Goal: Task Accomplishment & Management: Use online tool/utility

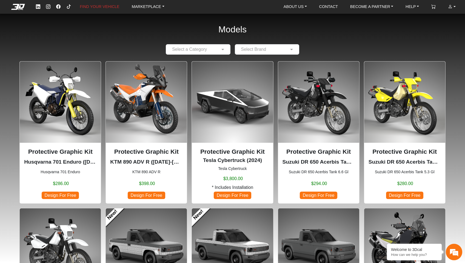
scroll to position [1, 0]
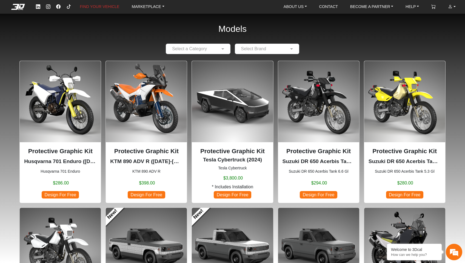
click at [148, 180] on span "$398.00" at bounding box center [147, 183] width 16 height 7
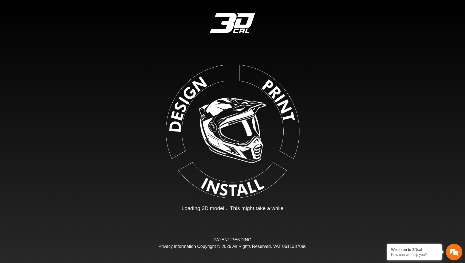
click at [183, 104] on img at bounding box center [232, 130] width 123 height 123
type input "*"
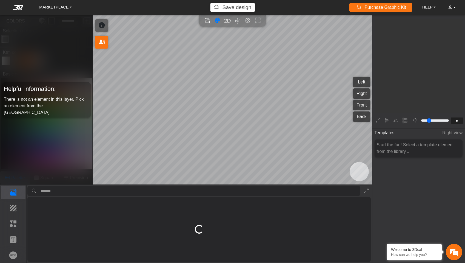
scroll to position [88, 91]
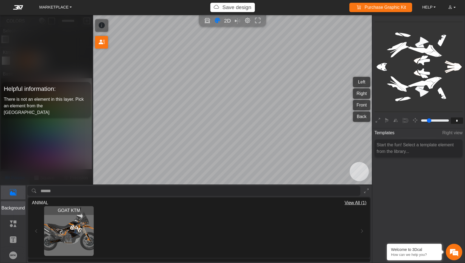
click at [19, 208] on p "Background" at bounding box center [13, 207] width 24 height 7
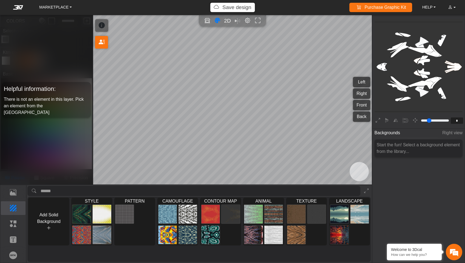
scroll to position [0, 0]
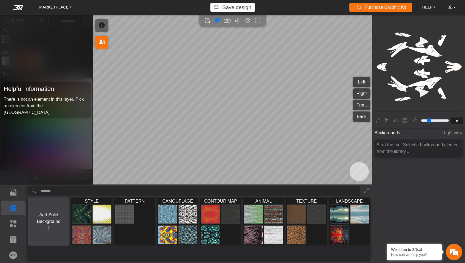
click at [50, 211] on button "Add Solid Background" at bounding box center [48, 221] width 41 height 48
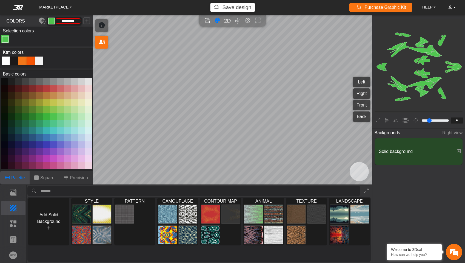
click at [23, 61] on div at bounding box center [22, 60] width 8 height 8
type input "*******"
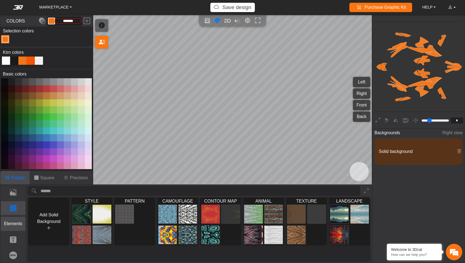
click at [21, 227] on button "Elements" at bounding box center [13, 224] width 25 height 14
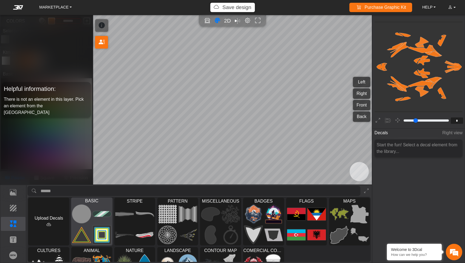
click at [94, 217] on img at bounding box center [102, 213] width 19 height 19
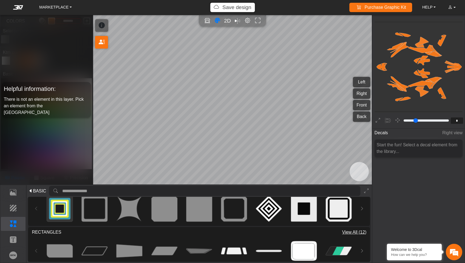
scroll to position [358, 0]
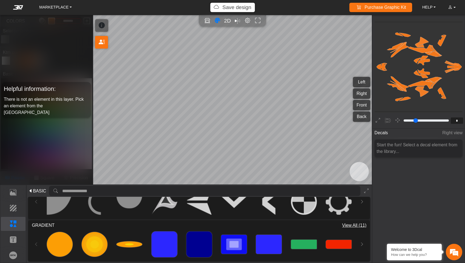
click at [354, 224] on span "View All (11)" at bounding box center [354, 225] width 24 height 7
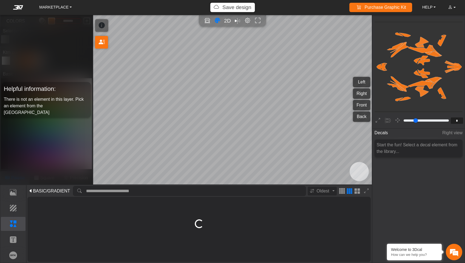
scroll to position [5, 0]
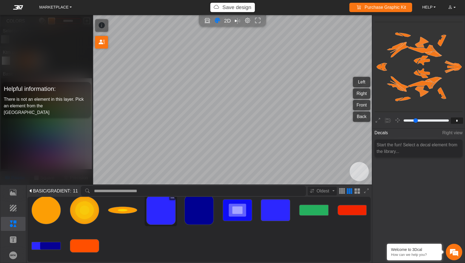
click at [165, 218] on img at bounding box center [161, 209] width 29 height 29
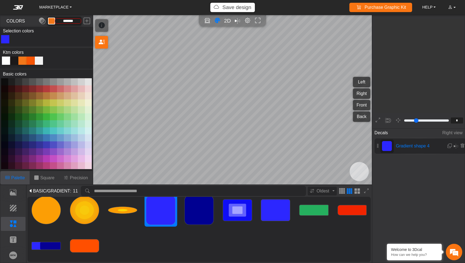
type input "**"
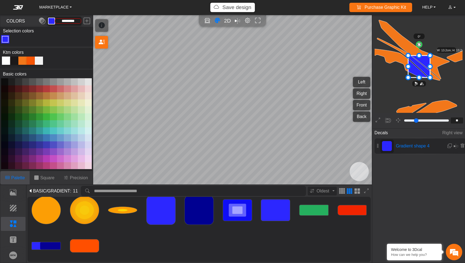
click at [7, 60] on div at bounding box center [6, 60] width 8 height 8
type input "*********"
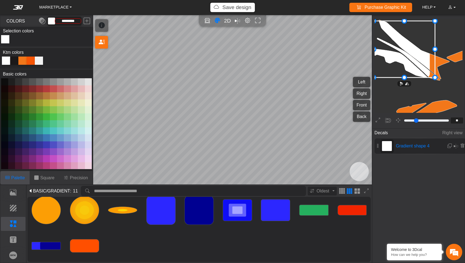
drag, startPoint x: 443, startPoint y: 49, endPoint x: 436, endPoint y: 53, distance: 8.1
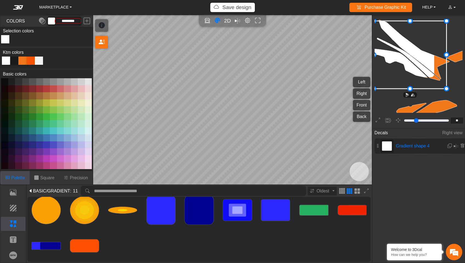
drag, startPoint x: 435, startPoint y: 78, endPoint x: 447, endPoint y: 75, distance: 12.0
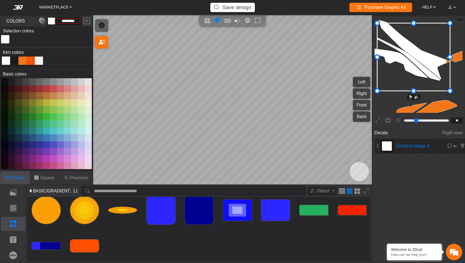
click at [433, 72] on icon at bounding box center [413, 57] width 73 height 68
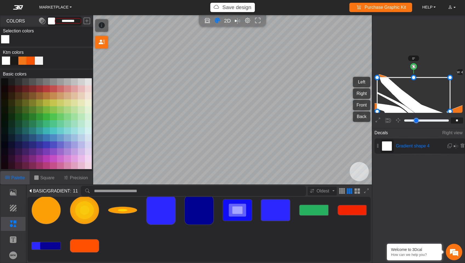
type input "**"
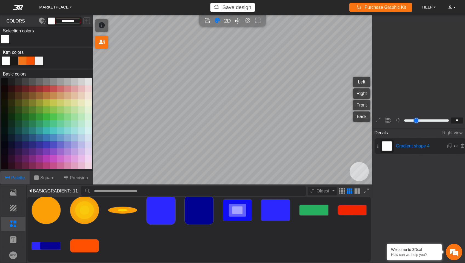
type input "**"
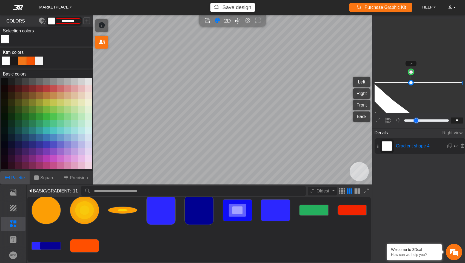
type input "**"
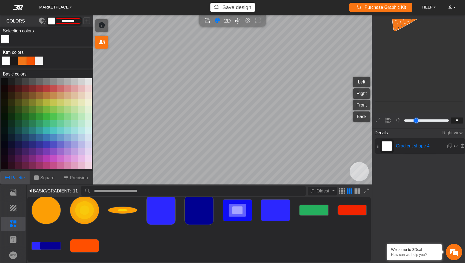
type input "**"
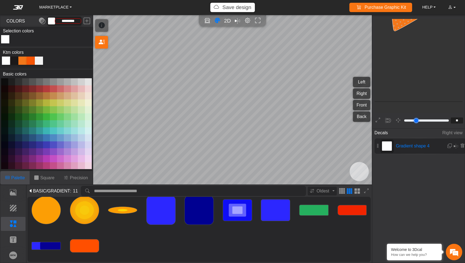
type input "**"
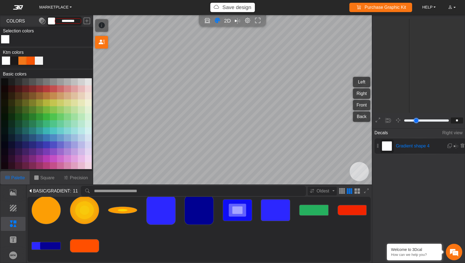
type input "**"
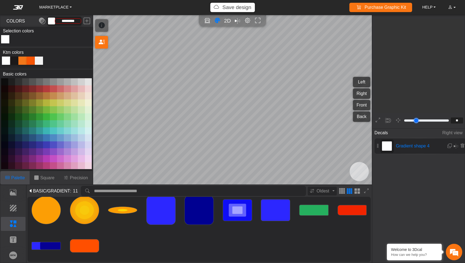
type input "**"
type input "*"
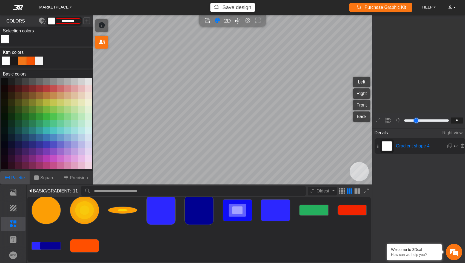
type input "*"
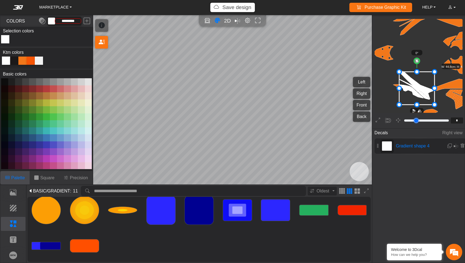
drag, startPoint x: 410, startPoint y: 120, endPoint x: 408, endPoint y: 118, distance: 3.2
click at [408, 118] on input "range" at bounding box center [426, 120] width 47 height 7
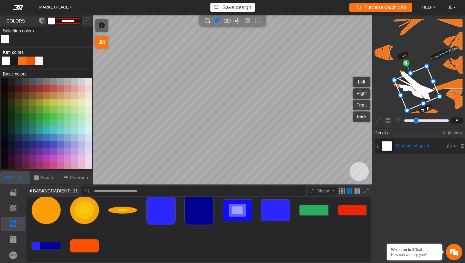
drag, startPoint x: 415, startPoint y: 61, endPoint x: 404, endPoint y: 59, distance: 11.2
click at [404, 59] on icon "background_wire_template_bg decal_left_fender decal_right_fender text_left_fend…" at bounding box center [453, 52] width 505 height 505
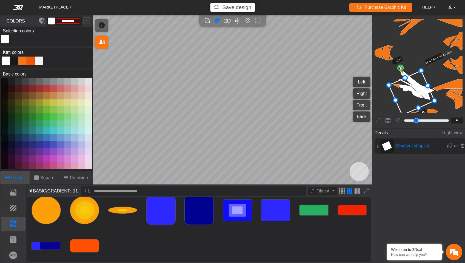
drag, startPoint x: 425, startPoint y: 79, endPoint x: 422, endPoint y: 84, distance: 5.7
click at [422, 84] on icon at bounding box center [412, 92] width 46 height 44
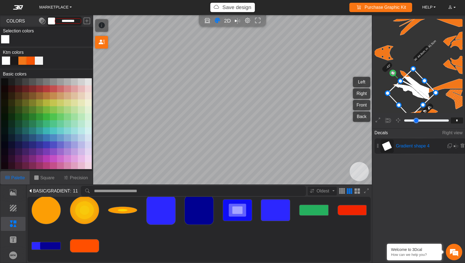
drag, startPoint x: 400, startPoint y: 68, endPoint x: 392, endPoint y: 72, distance: 9.2
click at [392, 72] on circle at bounding box center [393, 73] width 8 height 8
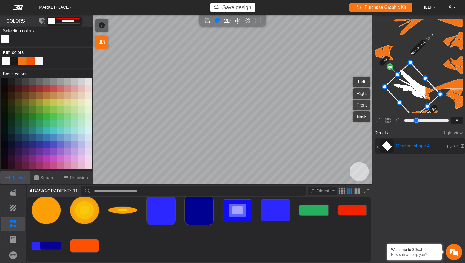
click at [417, 95] on icon at bounding box center [413, 90] width 56 height 56
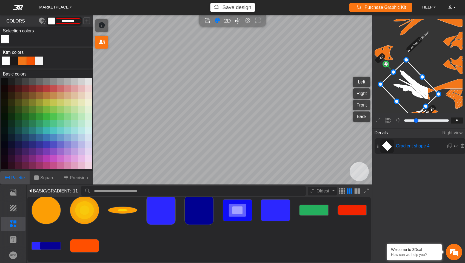
drag, startPoint x: 398, startPoint y: 74, endPoint x: 398, endPoint y: 69, distance: 5.2
click at [451, 145] on button at bounding box center [449, 145] width 5 height 9
type input "*"
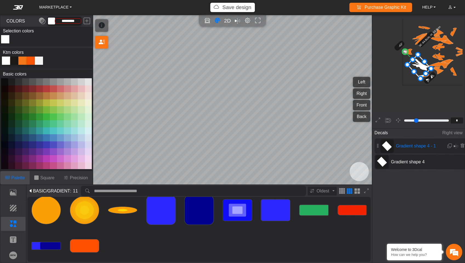
click at [413, 161] on span "Gradient shape 4" at bounding box center [416, 161] width 54 height 7
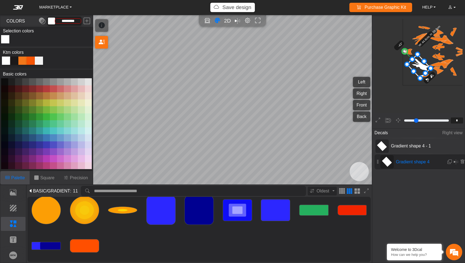
scroll to position [69, 39]
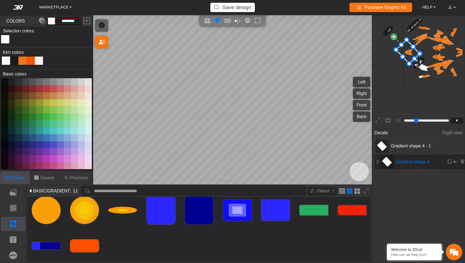
drag, startPoint x: 416, startPoint y: 65, endPoint x: 405, endPoint y: 50, distance: 18.8
click at [405, 50] on icon at bounding box center [408, 52] width 24 height 24
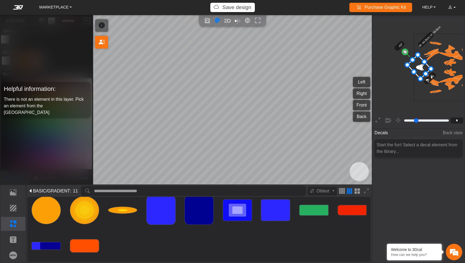
scroll to position [53, 28]
click at [420, 68] on icon at bounding box center [420, 68] width 24 height 24
click at [398, 93] on icon "background_wire_template_bg decal_left_fender decal_right_fender text_left_fend…" at bounding box center [448, 67] width 202 height 202
click at [409, 91] on icon "background_wire_template_bg decal_left_fender decal_right_fender text_left_fend…" at bounding box center [448, 67] width 202 height 202
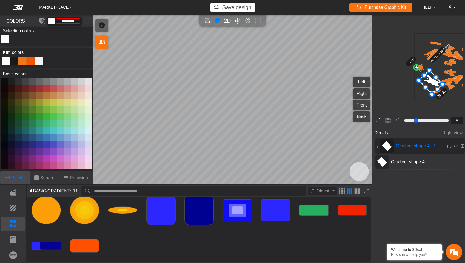
scroll to position [69, 40]
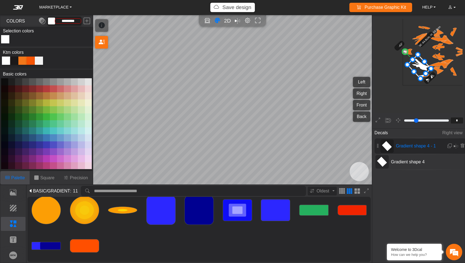
click at [361, 118] on button "Back" at bounding box center [361, 116] width 17 height 10
click at [363, 108] on button "Front" at bounding box center [361, 105] width 17 height 10
click at [367, 95] on button "Right" at bounding box center [361, 93] width 17 height 10
click at [363, 86] on button "Left" at bounding box center [361, 82] width 17 height 10
click at [424, 163] on span "Gradient shape 4" at bounding box center [416, 161] width 54 height 7
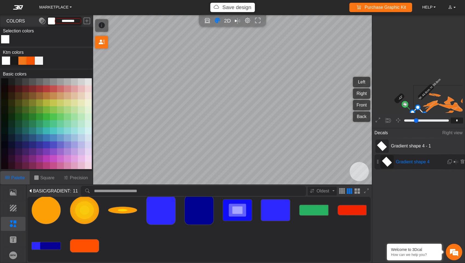
scroll to position [0, 29]
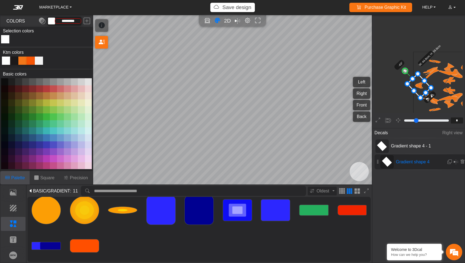
type input "*"
type input "**"
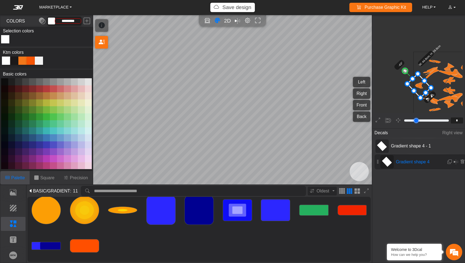
type input "**"
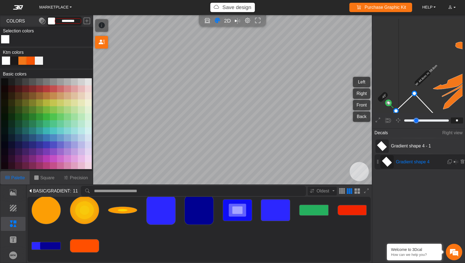
type input "**"
click at [408, 119] on input "range" at bounding box center [426, 120] width 47 height 7
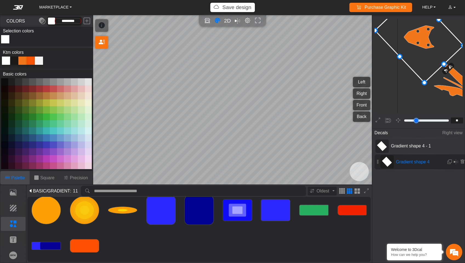
scroll to position [365, 236]
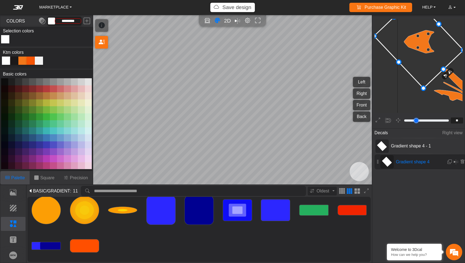
drag, startPoint x: 400, startPoint y: 62, endPoint x: 406, endPoint y: 57, distance: 7.4
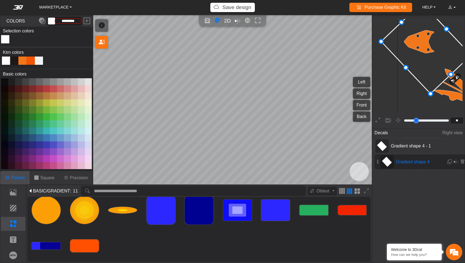
drag, startPoint x: 413, startPoint y: 50, endPoint x: 419, endPoint y: 47, distance: 7.4
click at [419, 52] on icon at bounding box center [426, 48] width 90 height 91
click at [422, 33] on icon at bounding box center [425, 45] width 90 height 91
click at [422, 40] on icon at bounding box center [424, 45] width 90 height 91
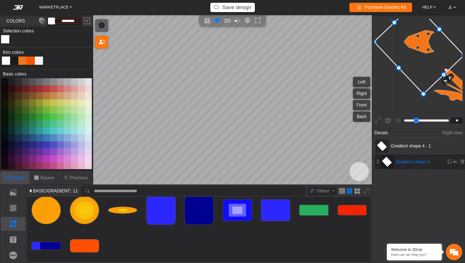
drag, startPoint x: 417, startPoint y: 42, endPoint x: 414, endPoint y: 44, distance: 3.3
click at [414, 44] on icon at bounding box center [419, 48] width 90 height 91
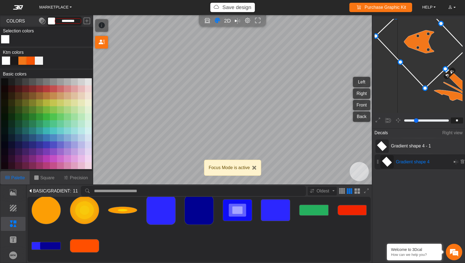
drag, startPoint x: 418, startPoint y: 47, endPoint x: 417, endPoint y: 42, distance: 5.3
click at [417, 42] on icon at bounding box center [421, 42] width 90 height 91
click at [155, 212] on img at bounding box center [161, 209] width 29 height 29
type input "**"
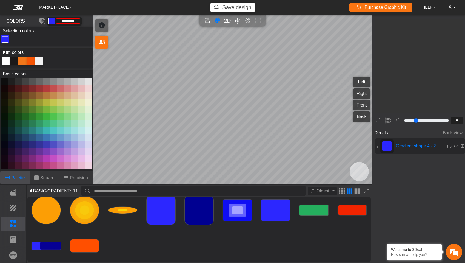
scroll to position [481, 334]
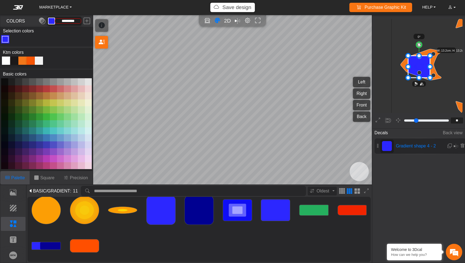
click at [418, 63] on icon at bounding box center [419, 67] width 22 height 22
click at [7, 58] on div at bounding box center [6, 60] width 8 height 8
type input "*********"
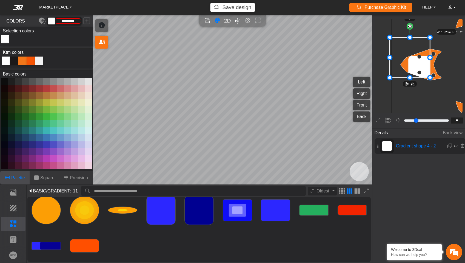
drag, startPoint x: 407, startPoint y: 55, endPoint x: 389, endPoint y: 42, distance: 22.6
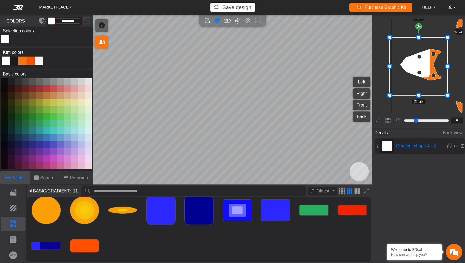
drag, startPoint x: 449, startPoint y: 85, endPoint x: 447, endPoint y: 82, distance: 3.7
type input "*"
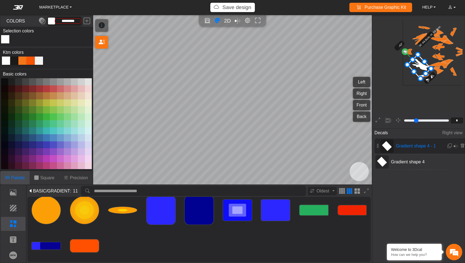
type input "*"
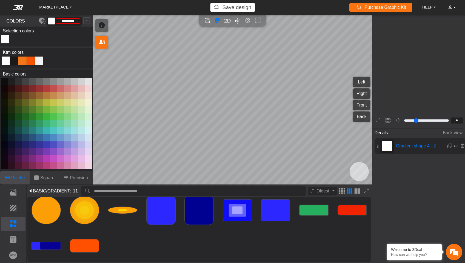
scroll to position [146, 94]
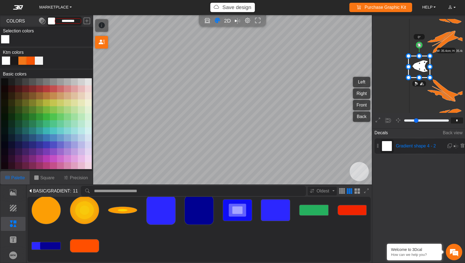
type input "*"
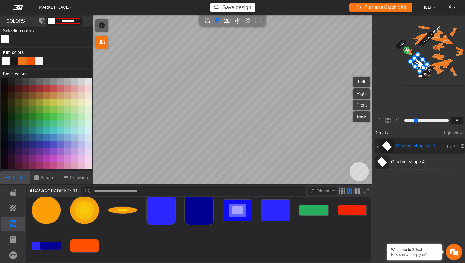
drag, startPoint x: 420, startPoint y: 77, endPoint x: 417, endPoint y: 69, distance: 8.9
drag, startPoint x: 414, startPoint y: 67, endPoint x: 410, endPoint y: 69, distance: 5.6
drag, startPoint x: 421, startPoint y: 68, endPoint x: 417, endPoint y: 65, distance: 4.9
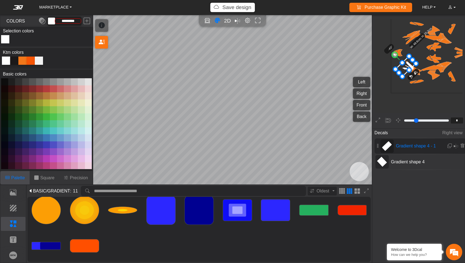
type input "*"
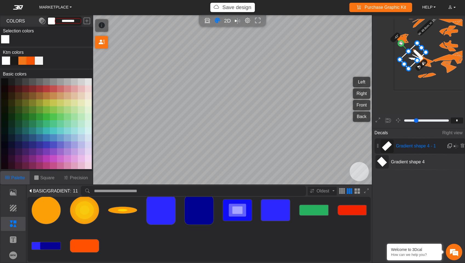
click at [448, 147] on em at bounding box center [450, 145] width 4 height 5
type input "*"
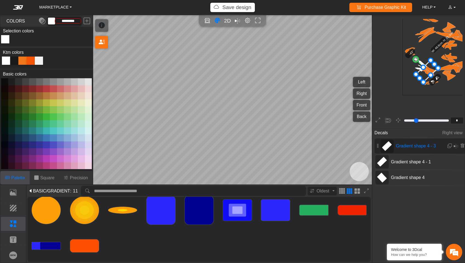
drag, startPoint x: 421, startPoint y: 68, endPoint x: 429, endPoint y: 72, distance: 8.6
click at [429, 72] on icon at bounding box center [427, 71] width 22 height 22
drag, startPoint x: 420, startPoint y: 77, endPoint x: 427, endPoint y: 72, distance: 8.9
drag, startPoint x: 430, startPoint y: 69, endPoint x: 430, endPoint y: 72, distance: 3.0
click at [430, 72] on icon at bounding box center [430, 70] width 15 height 15
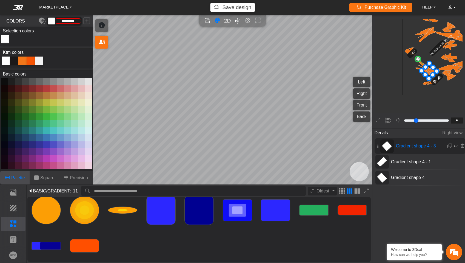
click at [428, 72] on icon at bounding box center [429, 70] width 15 height 15
drag, startPoint x: 425, startPoint y: 66, endPoint x: 418, endPoint y: 61, distance: 8.0
drag, startPoint x: 431, startPoint y: 74, endPoint x: 435, endPoint y: 77, distance: 4.3
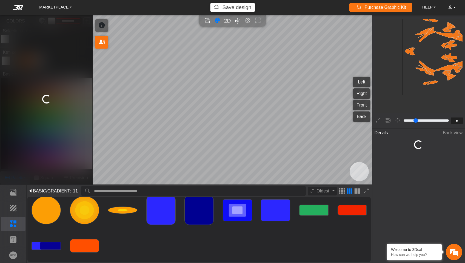
type input "*"
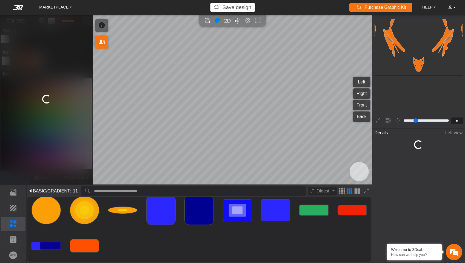
type input "***"
type input "*****"
type input "*"
